Goal: Transaction & Acquisition: Purchase product/service

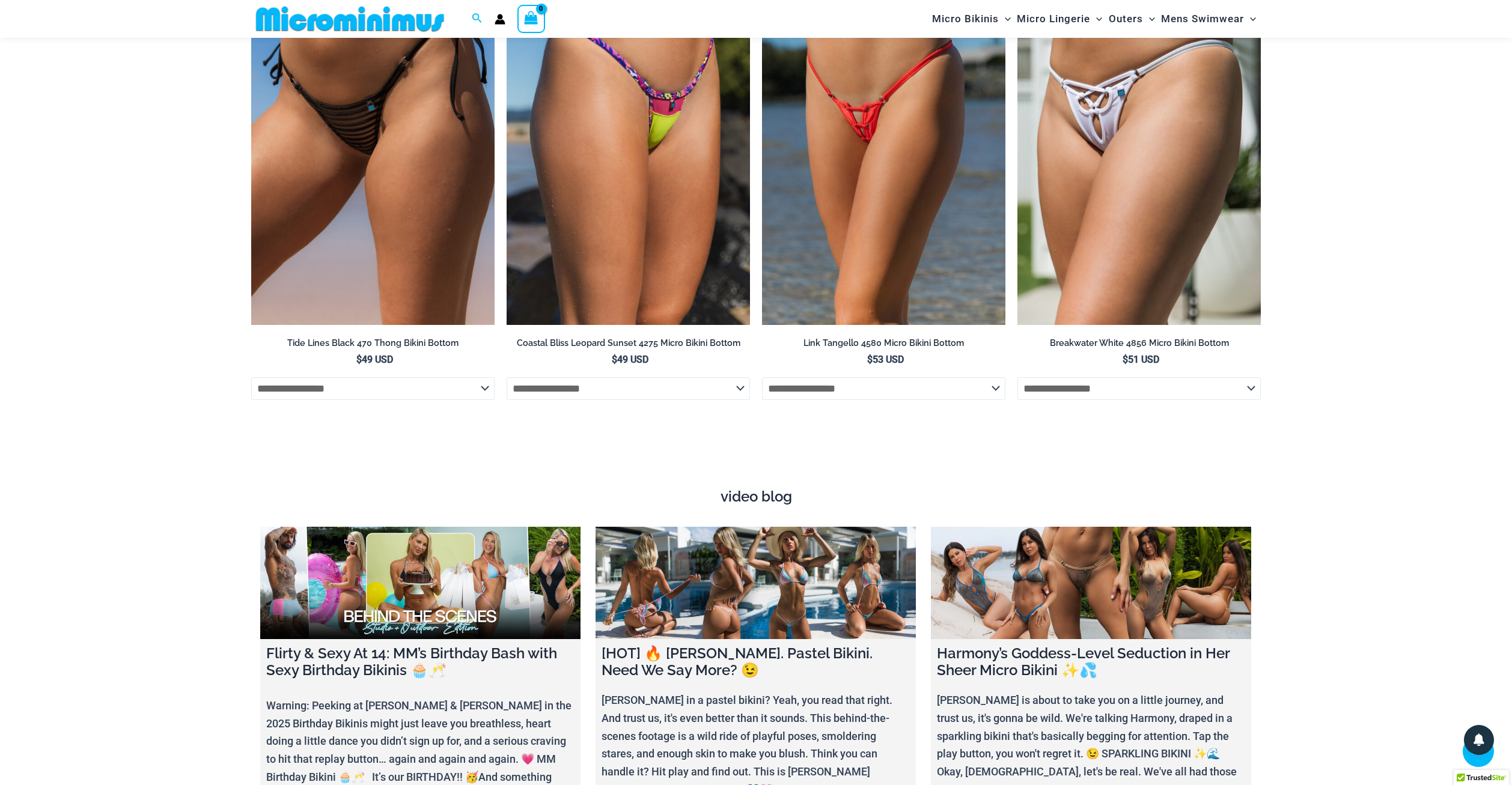
scroll to position [4465, 0]
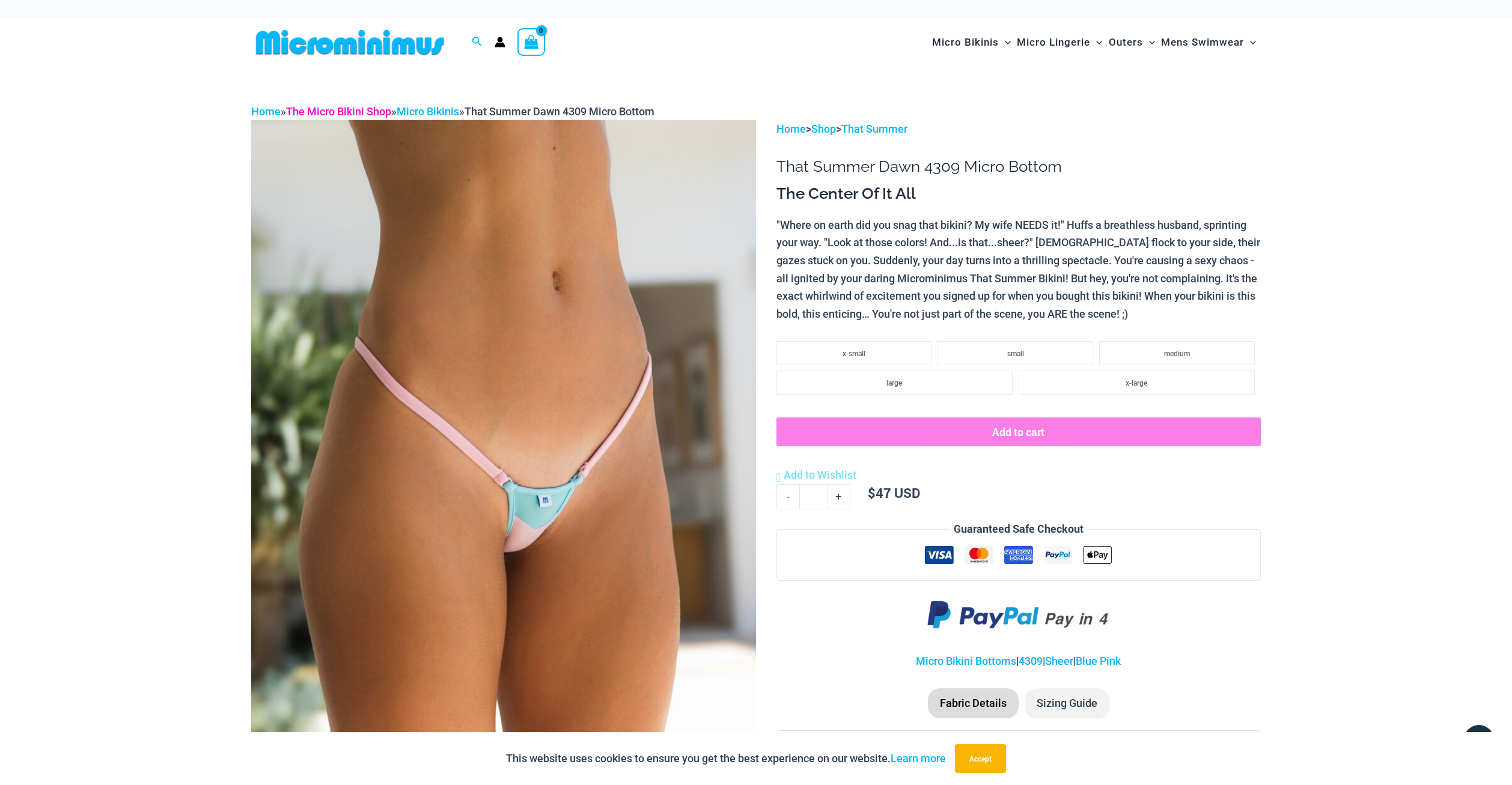
click at [328, 115] on link "The Micro Bikini Shop" at bounding box center [339, 112] width 105 height 13
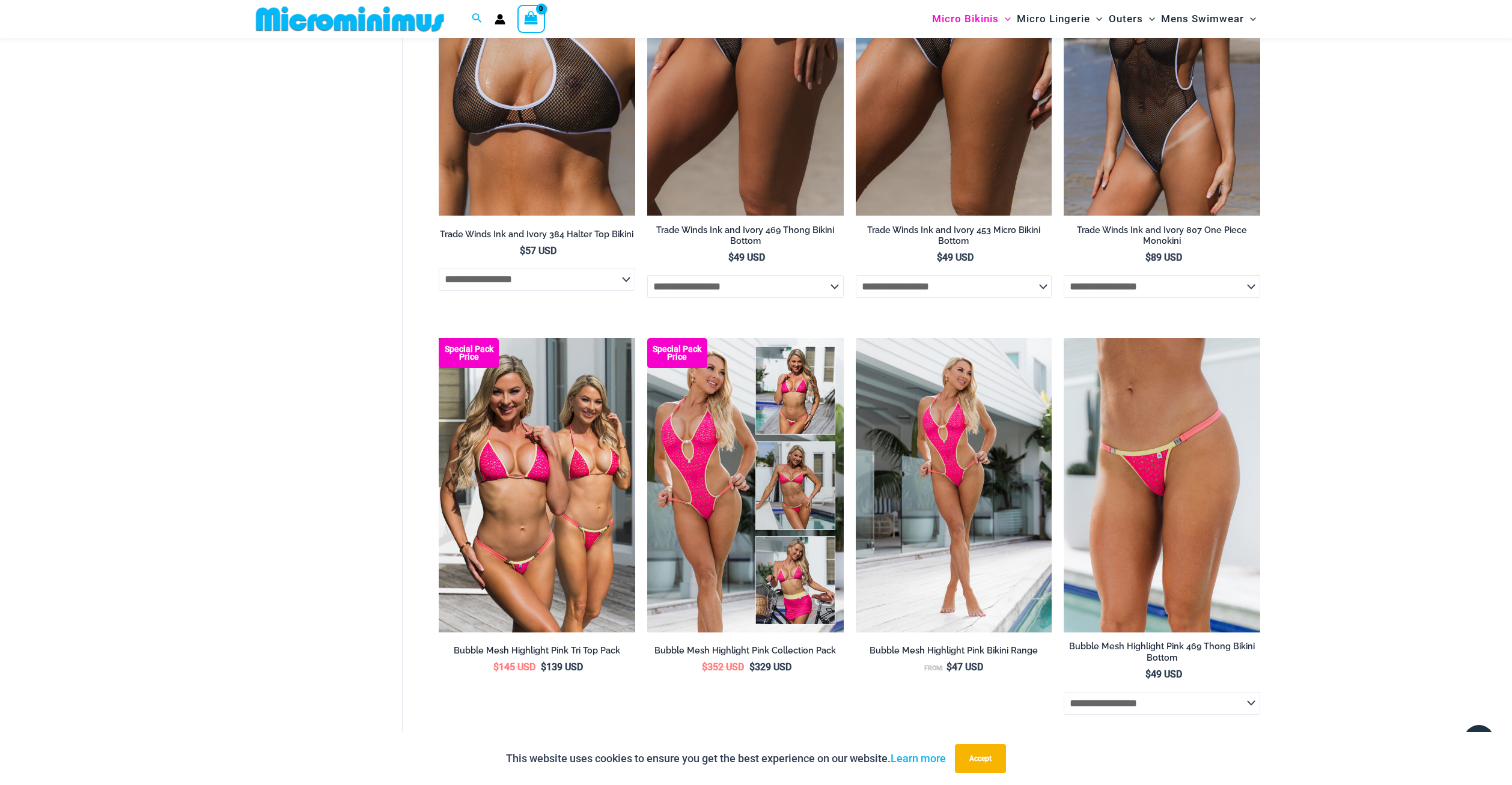
scroll to position [646, 0]
